Goal: Download file/media

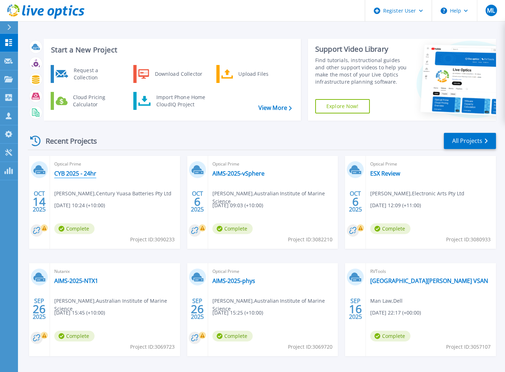
click at [79, 173] on link "CYB 2025 - 24hr" at bounding box center [75, 173] width 42 height 7
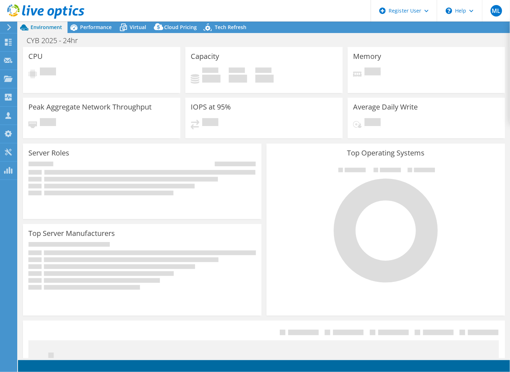
select select "USD"
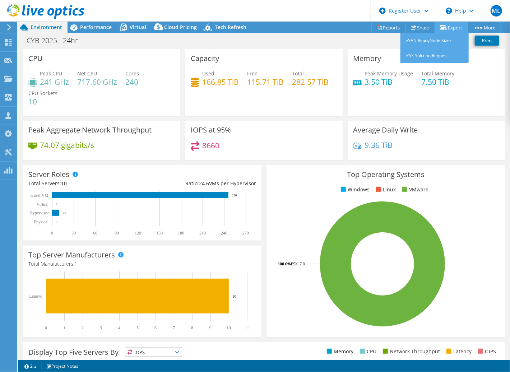
click at [453, 27] on link "Export" at bounding box center [451, 27] width 33 height 11
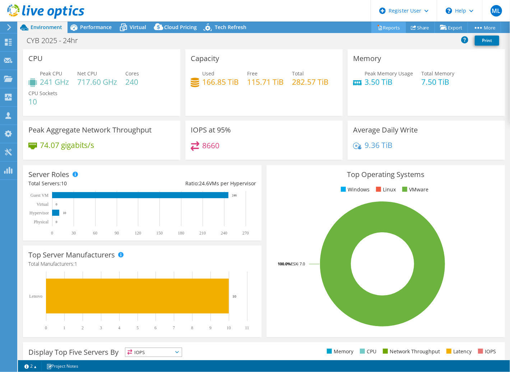
click at [380, 27] on link "Reports" at bounding box center [389, 27] width 34 height 11
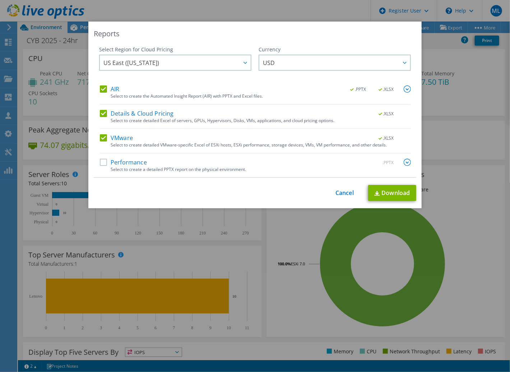
click at [102, 162] on label "Performance" at bounding box center [123, 162] width 47 height 7
click at [0, 0] on input "Performance" at bounding box center [0, 0] width 0 height 0
click at [395, 195] on link "Download" at bounding box center [392, 193] width 48 height 16
click at [385, 189] on link "Download" at bounding box center [392, 193] width 48 height 16
click at [336, 194] on link "Cancel" at bounding box center [345, 193] width 18 height 7
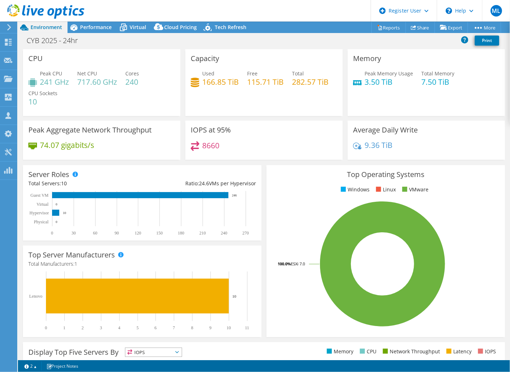
click at [316, 3] on header "ML Dell User Man Law man.law@dell.com Dell My Profile Log Out \n Help Explore H…" at bounding box center [255, 11] width 510 height 22
click at [84, 25] on span "Performance" at bounding box center [96, 27] width 32 height 7
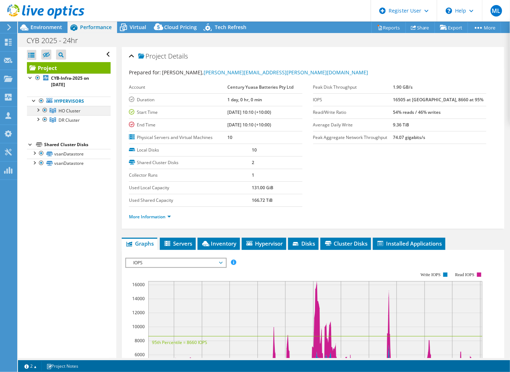
click at [38, 111] on div at bounding box center [37, 109] width 7 height 7
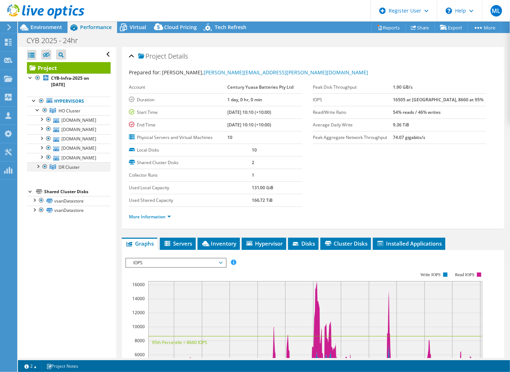
click at [38, 168] on div at bounding box center [37, 165] width 7 height 7
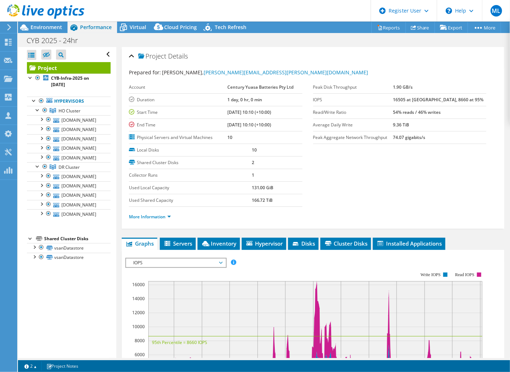
click at [55, 315] on div "Open All Close All Hide Excluded Nodes Project Tree Filter" at bounding box center [67, 202] width 98 height 311
click at [9, 29] on use at bounding box center [9, 27] width 4 height 6
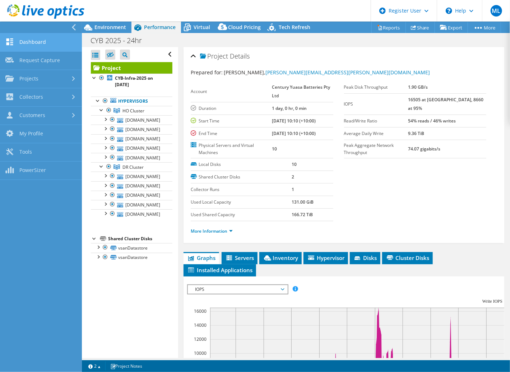
click at [15, 39] on link "Dashboard" at bounding box center [41, 42] width 82 height 18
